Goal: Navigation & Orientation: Find specific page/section

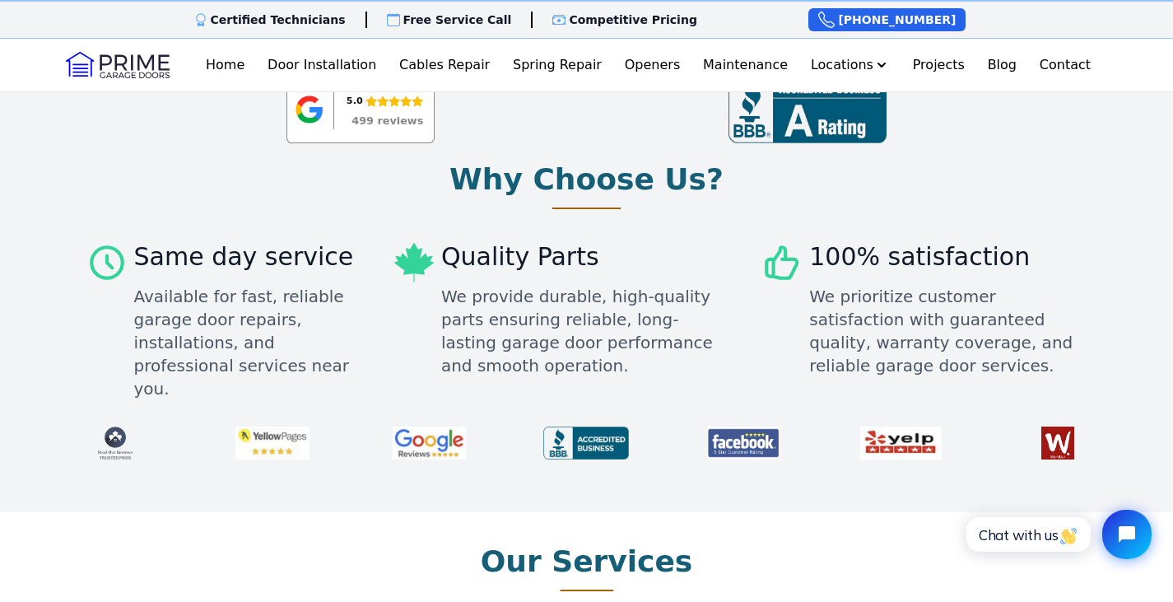
scroll to position [823, 0]
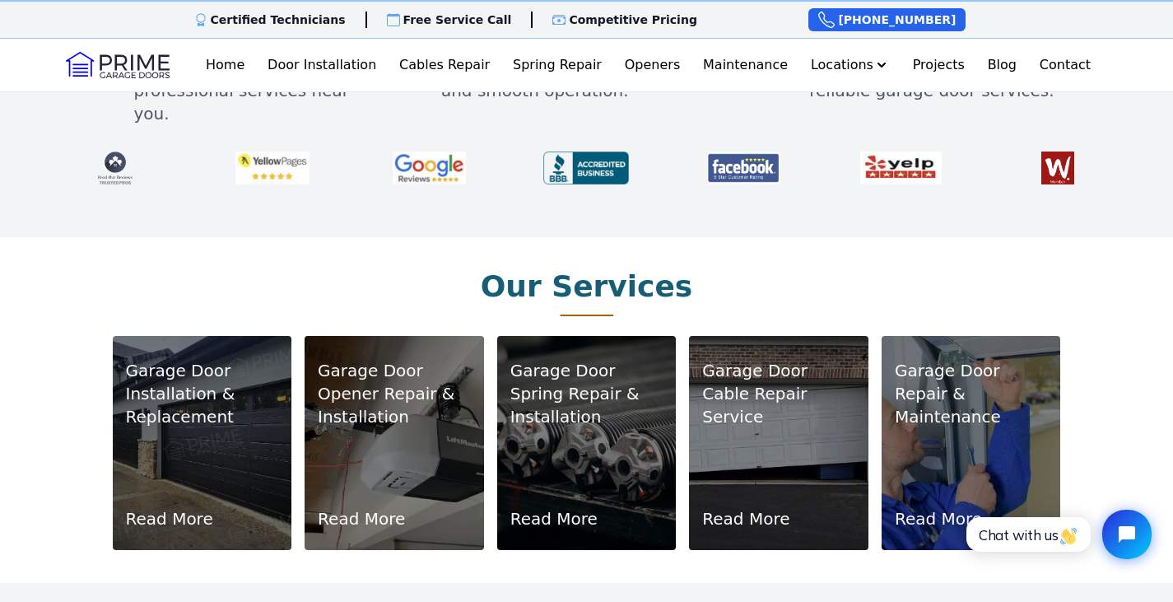
click at [253, 382] on p "Installation & Replacement" at bounding box center [202, 405] width 153 height 46
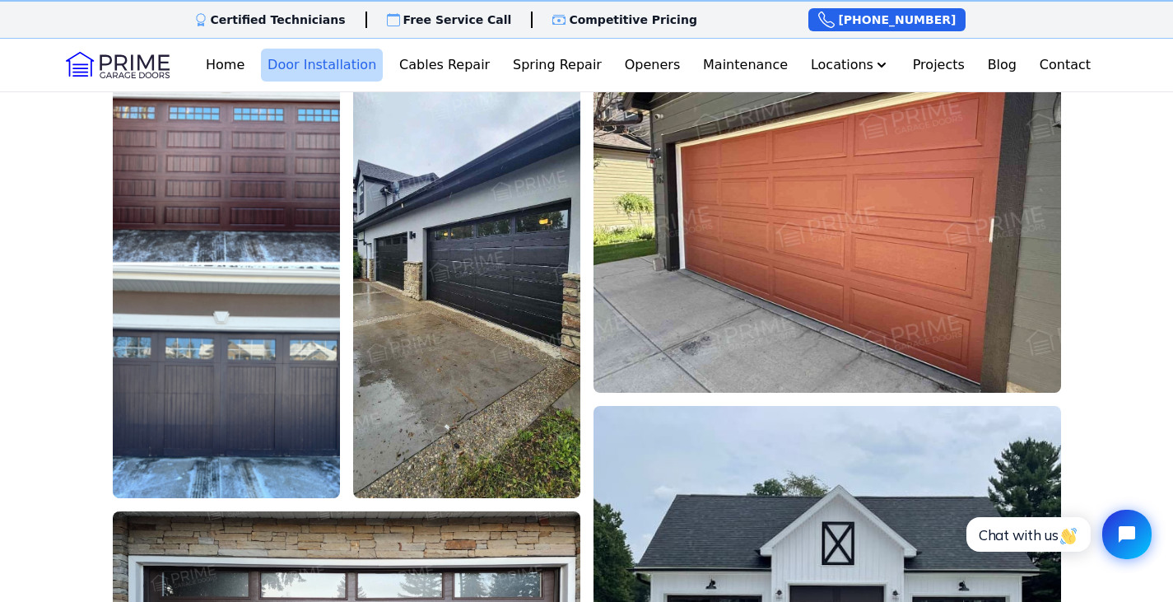
scroll to position [3017, 0]
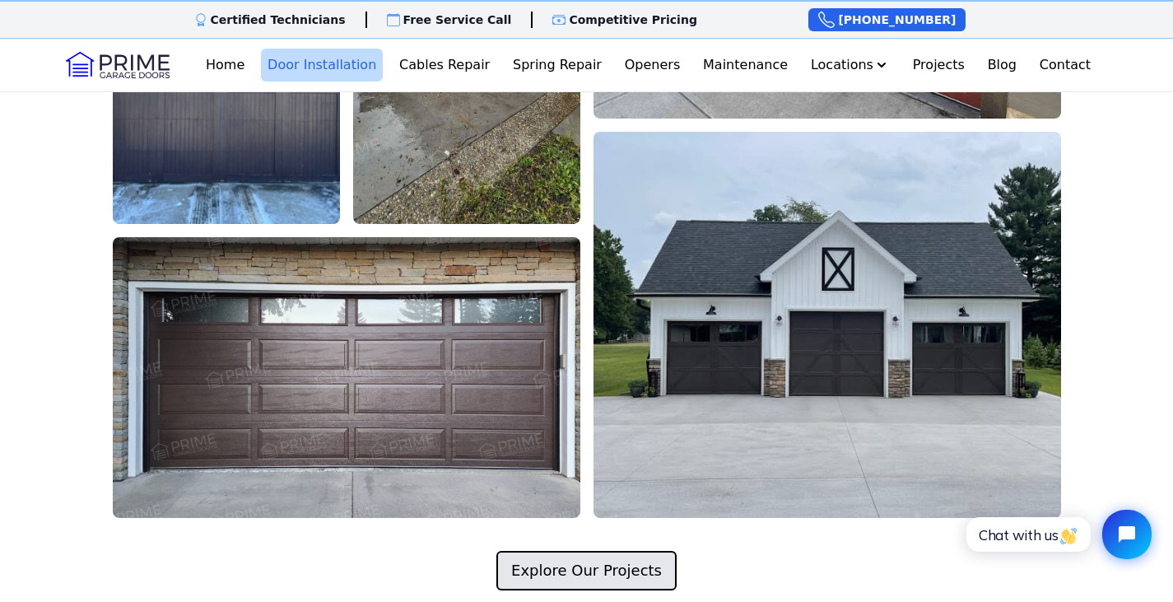
click at [660, 551] on link "Explore Our Projects" at bounding box center [586, 571] width 180 height 40
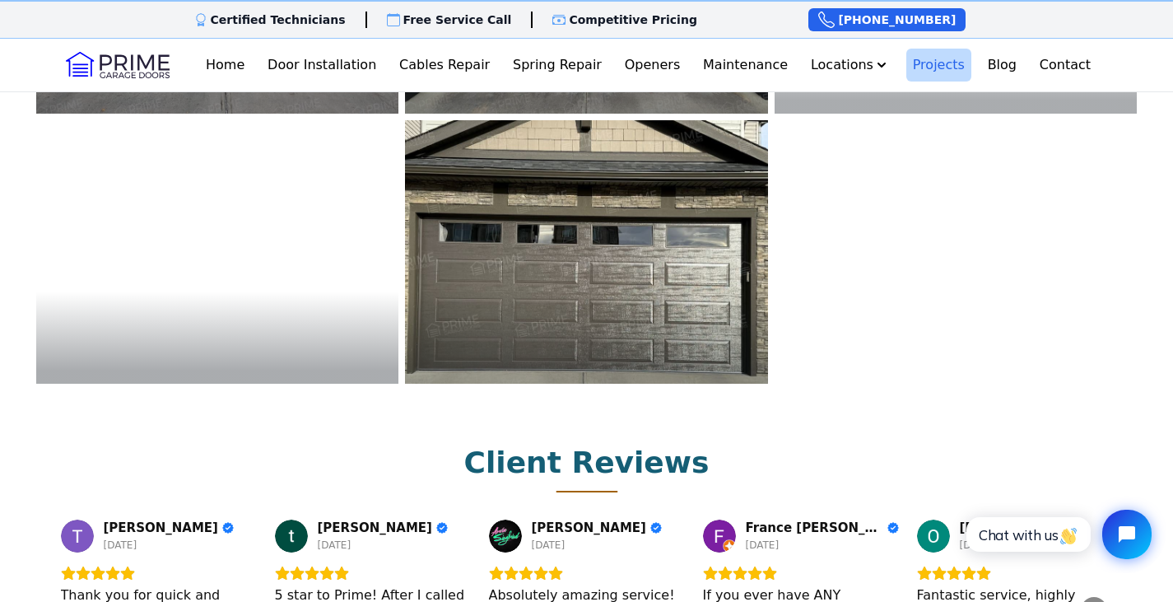
scroll to position [4389, 0]
